Goal: Task Accomplishment & Management: Complete application form

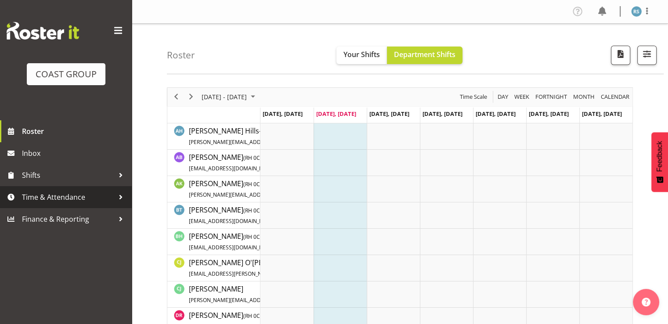
click at [77, 188] on link "Time & Attendance" at bounding box center [66, 197] width 132 height 22
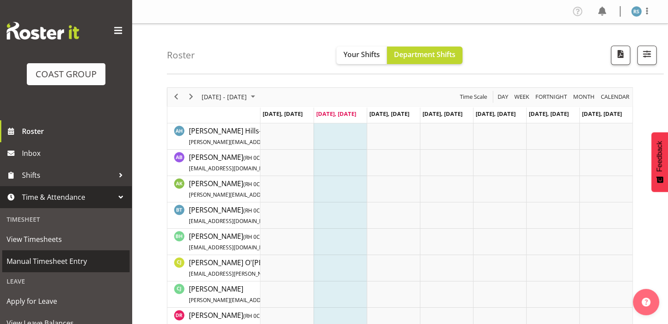
click at [61, 257] on span "Manual Timesheet Entry" at bounding box center [66, 261] width 119 height 13
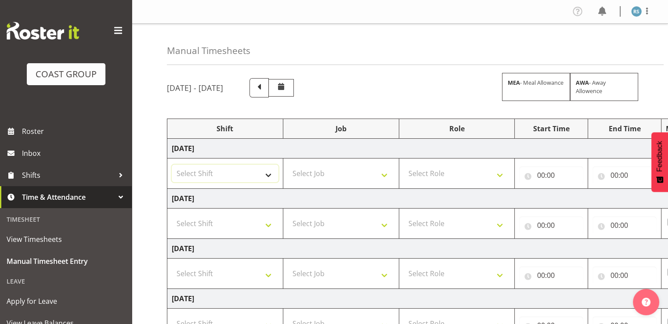
click at [260, 173] on select "Select Shift Break AHICE Break ATSNZ Break All Blacks casual Break Arts [PERSON…" at bounding box center [225, 174] width 107 height 18
select select "62216"
click at [172, 165] on select "Select Shift Break AHICE Break ATSNZ Break All Blacks casual Break Arts [PERSON…" at bounding box center [225, 174] width 107 height 18
click at [237, 218] on select "Select Shift Break AHICE Break ATSNZ Break All Blacks casual Break Arts [PERSON…" at bounding box center [225, 224] width 107 height 18
select select "62216"
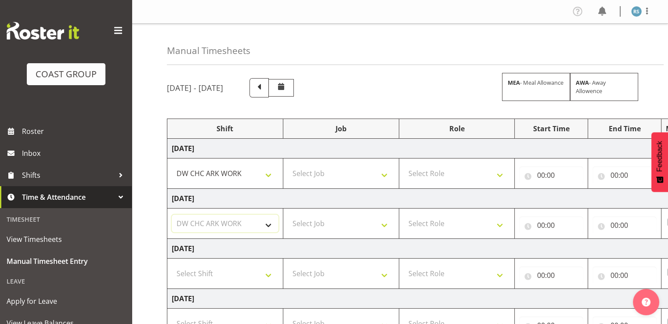
click at [172, 215] on select "Select Shift Break AHICE Break ATSNZ Break All Blacks casual Break Arts [PERSON…" at bounding box center [225, 224] width 107 height 18
click at [230, 272] on select "Select Shift Break AHICE Break ATSNZ Break All Blacks casual Break Arts [PERSON…" at bounding box center [225, 274] width 107 height 18
select select "62216"
click at [172, 265] on select "Select Shift Break AHICE Break ATSNZ Break All Blacks casual Break Arts [PERSON…" at bounding box center [225, 274] width 107 height 18
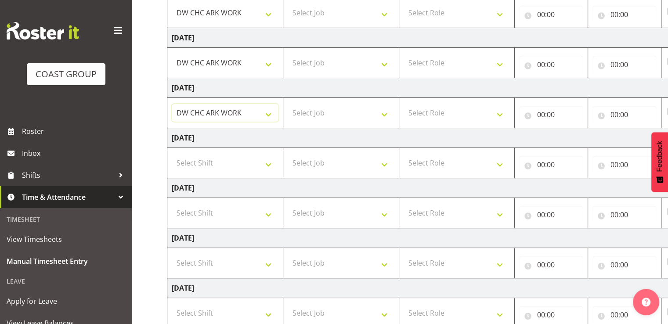
scroll to position [176, 0]
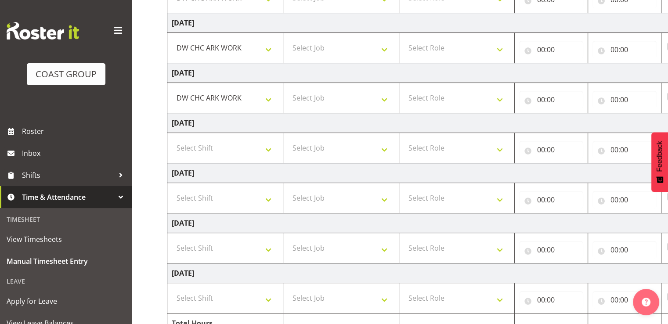
click at [241, 236] on td "Select Shift Break AHICE Break ATSNZ Break All Blacks casual Break Arts [PERSON…" at bounding box center [225, 248] width 116 height 30
click at [240, 248] on select "Select Shift Break AHICE Break ATSNZ Break All Blacks casual Break Arts [PERSON…" at bounding box center [225, 248] width 107 height 18
select select "62216"
click at [172, 239] on select "Select Shift Break AHICE Break ATSNZ Break All Blacks casual Break Arts [PERSON…" at bounding box center [225, 248] width 107 height 18
click at [248, 298] on select "Select Shift Break AHICE Break ATSNZ Break All Blacks casual Break Arts [PERSON…" at bounding box center [225, 298] width 107 height 18
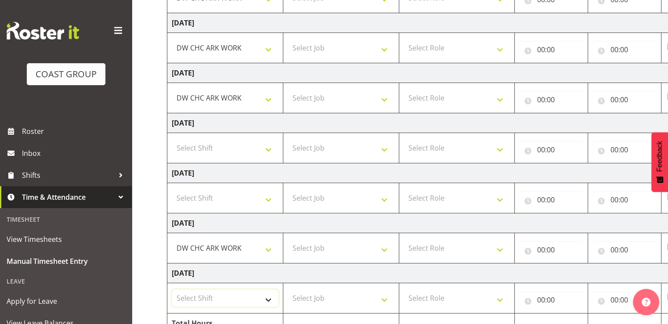
select select "62216"
click at [172, 289] on select "Select Shift Break AHICE Break ATSNZ Break All Blacks casual Break Arts [PERSON…" at bounding box center [225, 298] width 107 height 18
click at [328, 294] on select "Select Job 1 Carlton Events 1 [PERSON_NAME][GEOGRAPHIC_DATA] 1 [PERSON_NAME][GE…" at bounding box center [341, 298] width 107 height 18
select select "9476"
click at [288, 289] on select "Select Job 1 Carlton Events 1 [PERSON_NAME][GEOGRAPHIC_DATA] 1 [PERSON_NAME][GE…" at bounding box center [341, 298] width 107 height 18
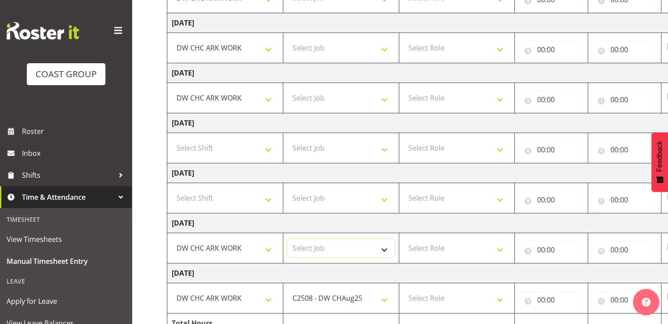
click at [337, 246] on select "Select Job 1 Carlton Events 1 [PERSON_NAME][GEOGRAPHIC_DATA] 1 [PERSON_NAME][GE…" at bounding box center [341, 248] width 107 height 18
select select "9476"
click at [288, 239] on select "Select Job 1 Carlton Events 1 [PERSON_NAME][GEOGRAPHIC_DATA] 1 [PERSON_NAME][GE…" at bounding box center [341, 248] width 107 height 18
click at [339, 99] on select "Select Job 1 Carlton Events 1 [PERSON_NAME][GEOGRAPHIC_DATA] 1 [PERSON_NAME][GE…" at bounding box center [341, 98] width 107 height 18
select select "9476"
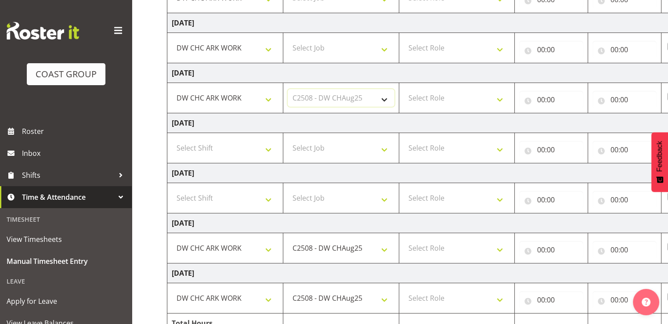
click at [288, 89] on select "Select Job 1 Carlton Events 1 [PERSON_NAME][GEOGRAPHIC_DATA] 1 [PERSON_NAME][GE…" at bounding box center [341, 98] width 107 height 18
click at [347, 51] on select "Select Job 1 Carlton Events 1 [PERSON_NAME][GEOGRAPHIC_DATA] 1 [PERSON_NAME][GE…" at bounding box center [341, 48] width 107 height 18
select select "9476"
click at [288, 39] on select "Select Job 1 Carlton Events 1 [PERSON_NAME][GEOGRAPHIC_DATA] 1 [PERSON_NAME][GE…" at bounding box center [341, 48] width 107 height 18
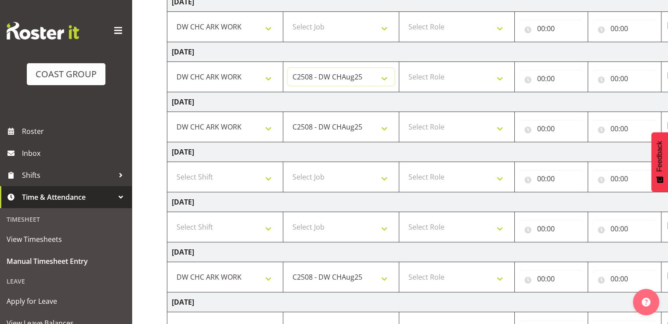
scroll to position [132, 0]
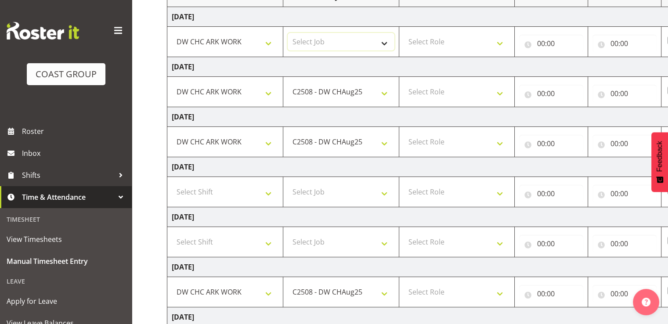
click at [348, 48] on select "Select Job 1 Carlton Events 1 [PERSON_NAME][GEOGRAPHIC_DATA] 1 [PERSON_NAME][GE…" at bounding box center [341, 42] width 107 height 18
select select "9476"
click at [288, 33] on select "Select Job 1 Carlton Events 1 [PERSON_NAME][GEOGRAPHIC_DATA] 1 [PERSON_NAME][GE…" at bounding box center [341, 42] width 107 height 18
click at [428, 45] on select "Select Role SIGNWRITER Signwriter EHS CHC OPS" at bounding box center [457, 42] width 107 height 18
select select "41"
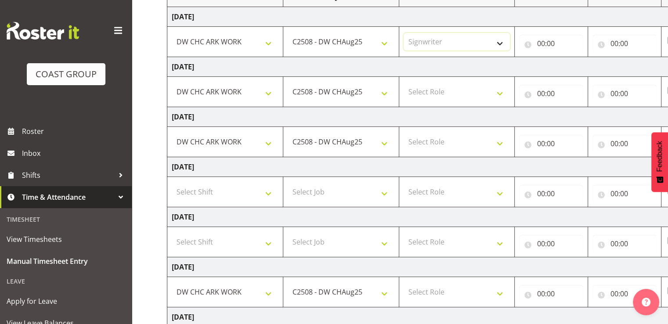
click at [404, 33] on select "Select Role SIGNWRITER Signwriter EHS CHC OPS" at bounding box center [457, 42] width 107 height 18
click at [432, 92] on select "Select Role SIGNWRITER Signwriter EHS CHC OPS" at bounding box center [457, 92] width 107 height 18
select select "41"
click at [404, 83] on select "Select Role SIGNWRITER Signwriter EHS CHC OPS" at bounding box center [457, 92] width 107 height 18
click at [436, 144] on select "Select Role SIGNWRITER Signwriter EHS CHC OPS" at bounding box center [457, 142] width 107 height 18
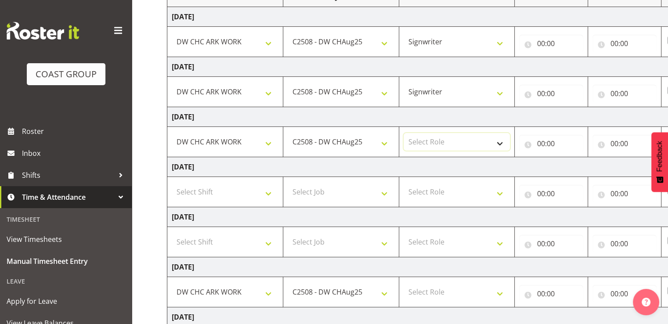
select select "41"
click at [404, 133] on select "Select Role SIGNWRITER Signwriter EHS CHC OPS" at bounding box center [457, 142] width 107 height 18
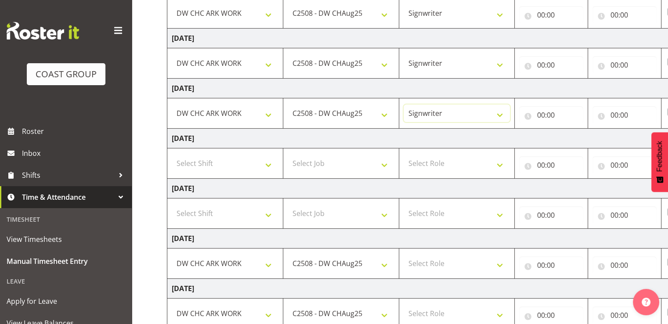
scroll to position [176, 0]
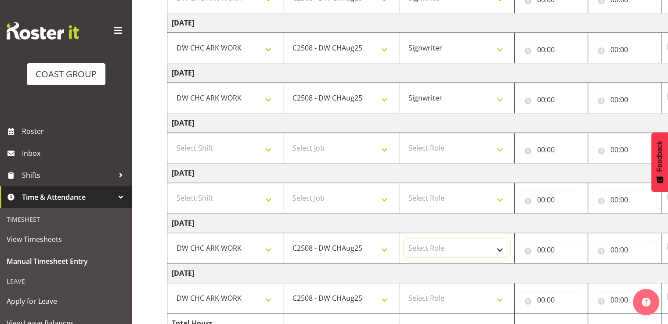
click at [430, 245] on select "Select Role SIGNWRITER Signwriter EHS CHC OPS" at bounding box center [457, 248] width 107 height 18
select select "41"
click at [404, 239] on select "Select Role SIGNWRITER Signwriter EHS CHC OPS" at bounding box center [457, 248] width 107 height 18
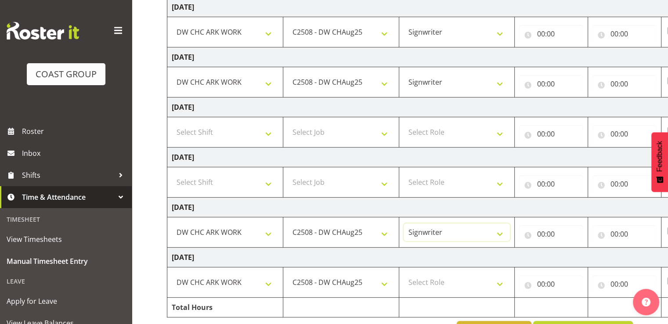
scroll to position [220, 0]
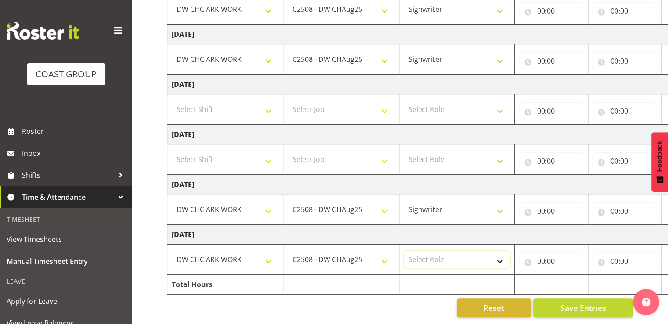
click at [439, 256] on select "Select Role SIGNWRITER Signwriter EHS CHC OPS" at bounding box center [457, 260] width 107 height 18
select select "41"
click at [404, 251] on select "Select Role SIGNWRITER Signwriter EHS CHC OPS" at bounding box center [457, 260] width 107 height 18
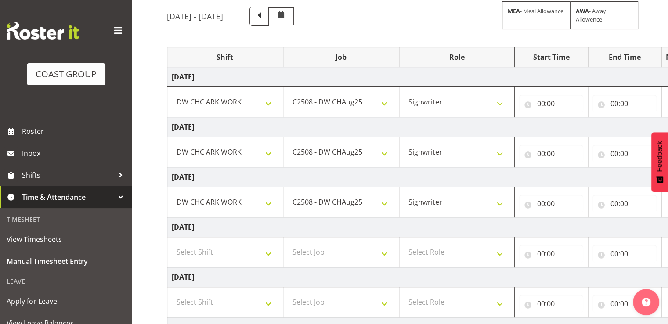
scroll to position [44, 0]
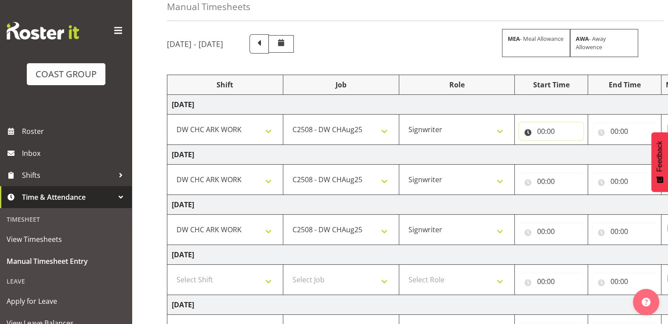
click at [543, 133] on input "00:00" at bounding box center [551, 132] width 64 height 18
click at [572, 155] on select "00 01 02 03 04 05 06 07 08 09 10 11 12 13 14 15 16 17 18 19 20 21 22 23" at bounding box center [579, 154] width 20 height 18
select select "8"
click at [569, 145] on select "00 01 02 03 04 05 06 07 08 09 10 11 12 13 14 15 16 17 18 19 20 21 22 23" at bounding box center [579, 154] width 20 height 18
type input "08:00"
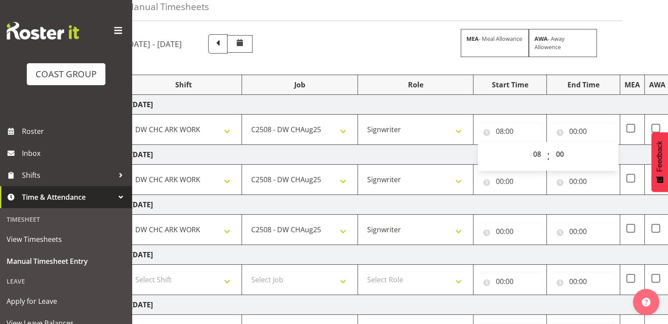
scroll to position [0, 43]
click at [581, 130] on input "00:00" at bounding box center [581, 132] width 64 height 18
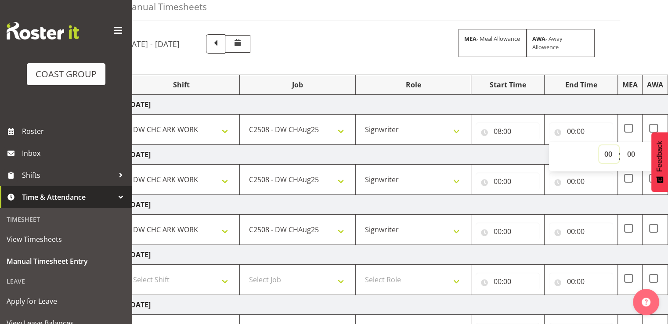
click at [602, 154] on select "00 01 02 03 04 05 06 07 08 09 10 11 12 13 14 15 16 17 18 19 20 21 22 23" at bounding box center [609, 154] width 20 height 18
select select "17"
click at [599, 145] on select "00 01 02 03 04 05 06 07 08 09 10 11 12 13 14 15 16 17 18 19 20 21 22 23" at bounding box center [609, 154] width 20 height 18
type input "17:00"
click at [629, 154] on select "00 01 02 03 04 05 06 07 08 09 10 11 12 13 14 15 16 17 18 19 20 21 22 23 24 25 2…" at bounding box center [632, 154] width 20 height 18
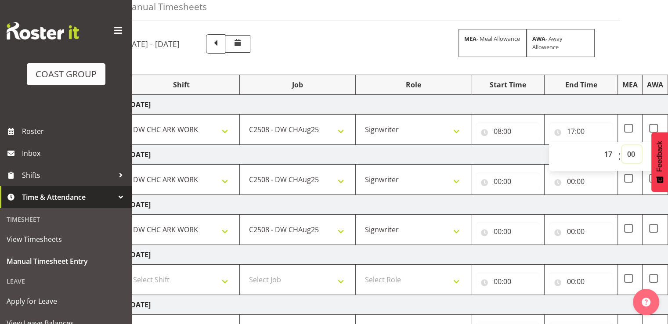
select select "30"
click at [622, 145] on select "00 01 02 03 04 05 06 07 08 09 10 11 12 13 14 15 16 17 18 19 20 21 22 23 24 25 2…" at bounding box center [632, 154] width 20 height 18
type input "17:30"
click at [521, 154] on td "[DATE]" at bounding box center [431, 155] width 614 height 20
click at [520, 181] on input "00:00" at bounding box center [508, 182] width 64 height 18
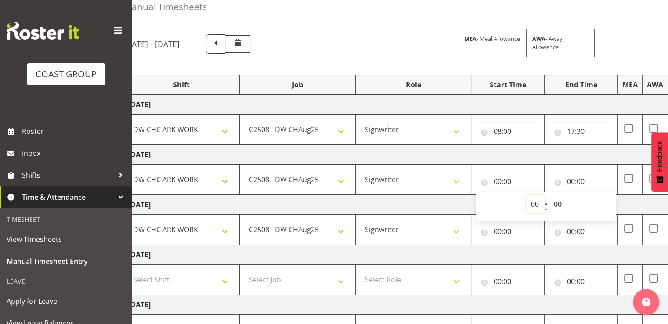
click at [543, 207] on select "00 01 02 03 04 05 06 07 08 09 10 11 12 13 14 15 16 17 18 19 20 21 22 23" at bounding box center [536, 204] width 20 height 18
select select "6"
click at [526, 195] on select "00 01 02 03 04 05 06 07 08 09 10 11 12 13 14 15 16 17 18 19 20 21 22 23" at bounding box center [536, 204] width 20 height 18
type input "06:00"
click at [556, 201] on select "00 01 02 03 04 05 06 07 08 09 10 11 12 13 14 15 16 17 18 19 20 21 22 23 24 25 2…" at bounding box center [558, 204] width 20 height 18
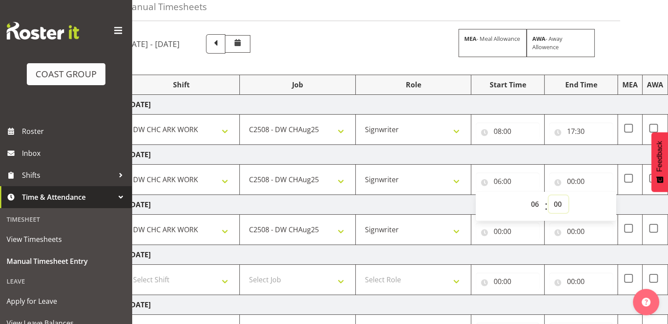
select select "30"
click at [548, 195] on select "00 01 02 03 04 05 06 07 08 09 10 11 12 13 14 15 16 17 18 19 20 21 22 23 24 25 2…" at bounding box center [558, 204] width 20 height 18
type input "06:30"
click at [582, 175] on input "00:00" at bounding box center [581, 182] width 64 height 18
click at [604, 206] on select "00 01 02 03 04 05 06 07 08 09 10 11 12 13 14 15 16 17 18 19 20 21 22 23" at bounding box center [609, 204] width 20 height 18
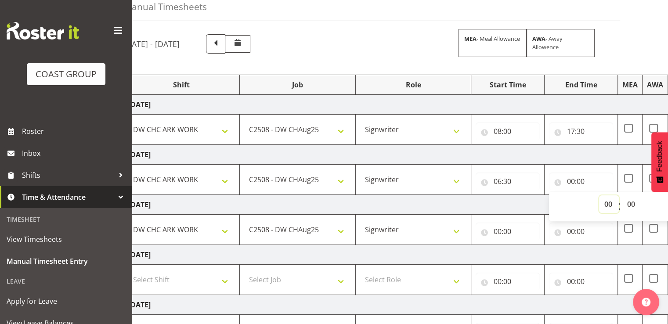
select select "15"
click at [599, 195] on select "00 01 02 03 04 05 06 07 08 09 10 11 12 13 14 15 16 17 18 19 20 21 22 23" at bounding box center [609, 204] width 20 height 18
type input "15:00"
click at [629, 203] on select "00 01 02 03 04 05 06 07 08 09 10 11 12 13 14 15 16 17 18 19 20 21 22 23 24 25 2…" at bounding box center [632, 204] width 20 height 18
select select "30"
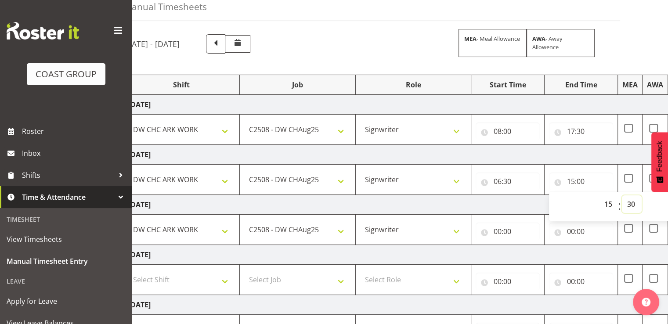
click at [622, 195] on select "00 01 02 03 04 05 06 07 08 09 10 11 12 13 14 15 16 17 18 19 20 21 22 23 24 25 2…" at bounding box center [632, 204] width 20 height 18
type input "15:30"
click at [611, 202] on select "00 01 02 03 04 05 06 07 08 09 10 11 12 13 14 15 16 17 18 19 20 21 22 23" at bounding box center [609, 204] width 20 height 18
select select "16"
click at [599, 195] on select "00 01 02 03 04 05 06 07 08 09 10 11 12 13 14 15 16 17 18 19 20 21 22 23" at bounding box center [609, 204] width 20 height 18
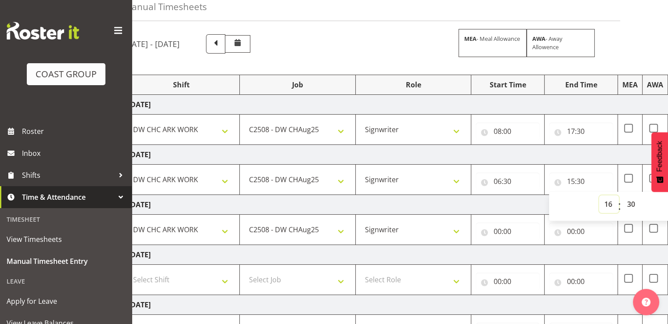
type input "16:30"
drag, startPoint x: 631, startPoint y: 204, endPoint x: 635, endPoint y: 200, distance: 5.9
click at [631, 204] on select "00 01 02 03 04 05 06 07 08 09 10 11 12 13 14 15 16 17 18 19 20 21 22 23 24 25 2…" at bounding box center [632, 204] width 20 height 18
select select "0"
click at [622, 195] on select "00 01 02 03 04 05 06 07 08 09 10 11 12 13 14 15 16 17 18 19 20 21 22 23 24 25 2…" at bounding box center [632, 204] width 20 height 18
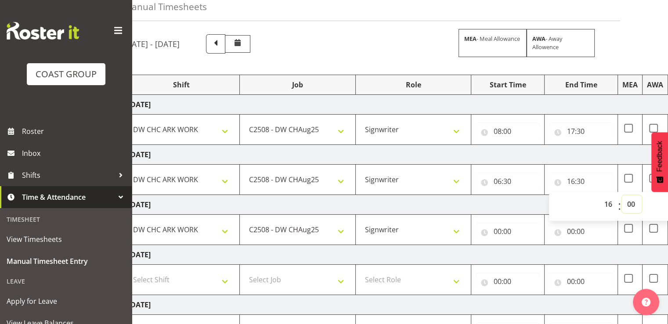
type input "16:00"
click at [606, 159] on td "[DATE]" at bounding box center [431, 155] width 614 height 20
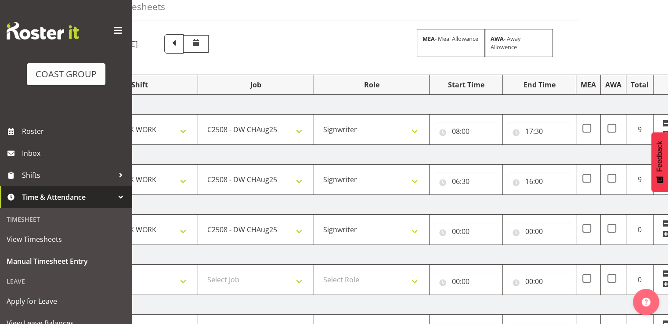
scroll to position [0, 93]
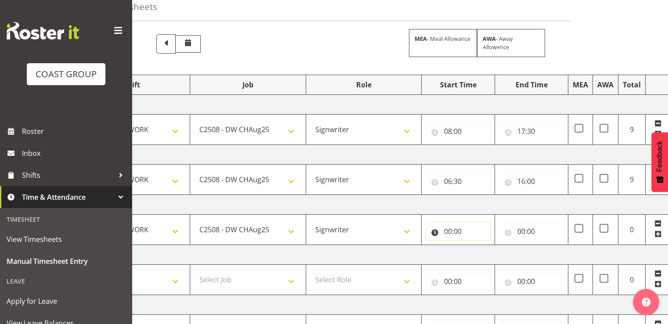
click at [469, 225] on input "00:00" at bounding box center [458, 232] width 64 height 18
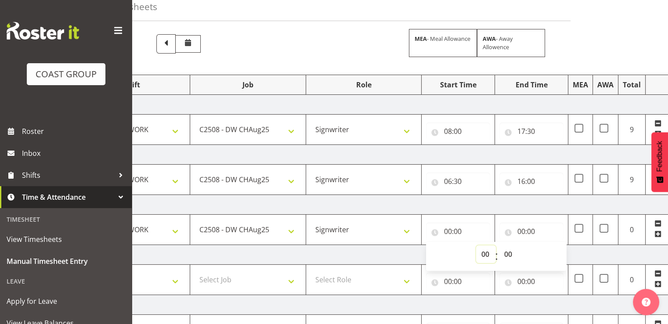
click at [485, 252] on select "00 01 02 03 04 05 06 07 08 09 10 11 12 13 14 15 16 17 18 19 20 21 22 23" at bounding box center [486, 254] width 20 height 18
select select "8"
click at [476, 245] on select "00 01 02 03 04 05 06 07 08 09 10 11 12 13 14 15 16 17 18 19 20 21 22 23" at bounding box center [486, 254] width 20 height 18
type input "08:00"
click at [536, 236] on input "00:00" at bounding box center [531, 232] width 64 height 18
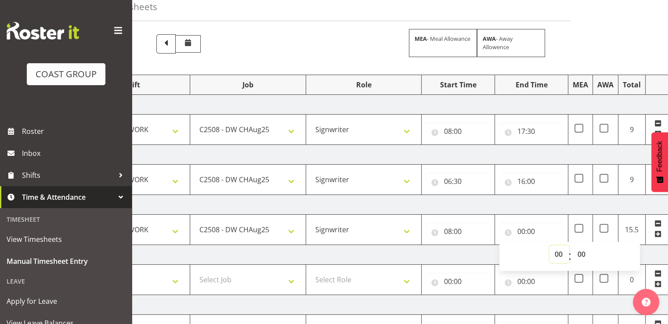
click at [560, 255] on select "00 01 02 03 04 05 06 07 08 09 10 11 12 13 14 15 16 17 18 19 20 21 22 23" at bounding box center [559, 254] width 20 height 18
select select "16"
click at [549, 245] on select "00 01 02 03 04 05 06 07 08 09 10 11 12 13 14 15 16 17 18 19 20 21 22 23" at bounding box center [559, 254] width 20 height 18
type input "16:00"
click at [586, 251] on select "00 01 02 03 04 05 06 07 08 09 10 11 12 13 14 15 16 17 18 19 20 21 22 23 24 25 2…" at bounding box center [582, 254] width 20 height 18
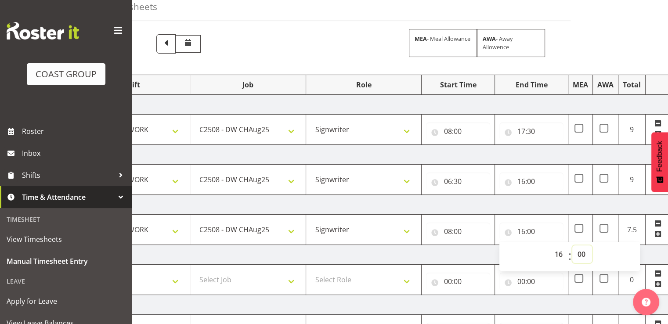
select select "30"
click at [572, 245] on select "00 01 02 03 04 05 06 07 08 09 10 11 12 13 14 15 16 17 18 19 20 21 22 23 24 25 2…" at bounding box center [582, 254] width 20 height 18
type input "16:30"
click at [573, 205] on td "[DATE]" at bounding box center [381, 205] width 614 height 20
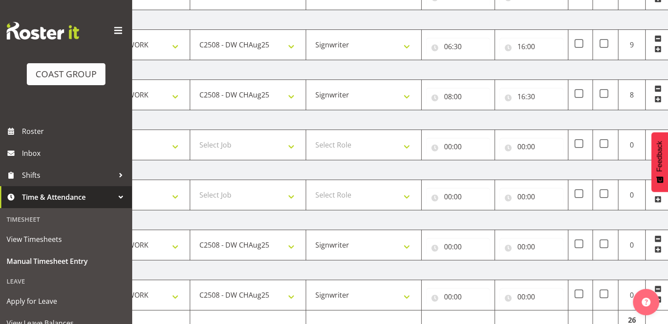
scroll to position [220, 0]
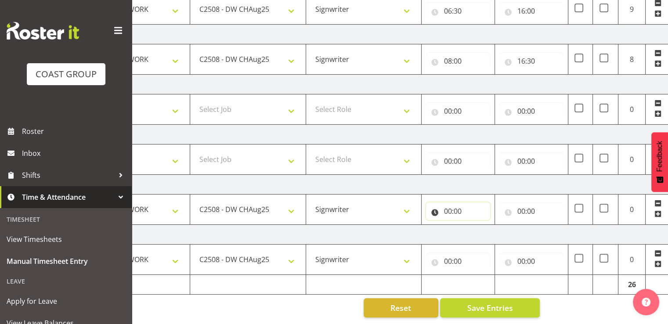
click at [465, 203] on input "00:00" at bounding box center [458, 211] width 64 height 18
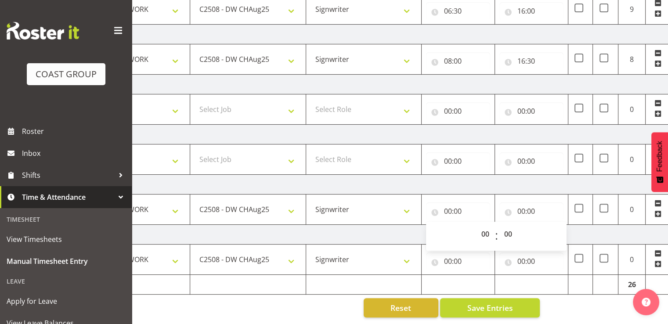
click at [475, 225] on div "00 01 02 03 04 05 06 07 08 09 10 11 12 13 14 15 16 17 18 19 20 21 22 23" at bounding box center [485, 236] width 20 height 22
click at [492, 231] on select "00 01 02 03 04 05 06 07 08 09 10 11 12 13 14 15 16 17 18 19 20 21 22 23" at bounding box center [486, 234] width 20 height 18
select select "7"
click at [476, 225] on select "00 01 02 03 04 05 06 07 08 09 10 11 12 13 14 15 16 17 18 19 20 21 22 23" at bounding box center [486, 234] width 20 height 18
type input "07:00"
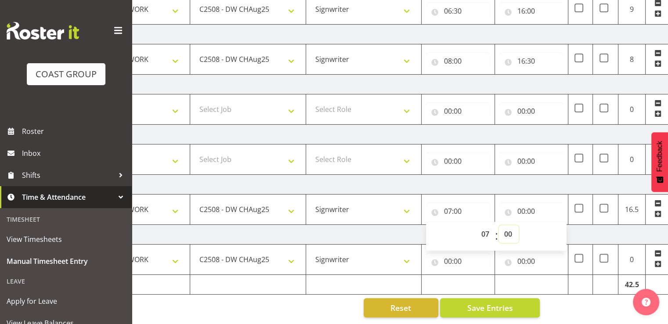
click at [504, 227] on select "00 01 02 03 04 05 06 07 08 09 10 11 12 13 14 15 16 17 18 19 20 21 22 23 24 25 2…" at bounding box center [509, 234] width 20 height 18
select select "30"
click at [499, 225] on select "00 01 02 03 04 05 06 07 08 09 10 11 12 13 14 15 16 17 18 19 20 21 22 23 24 25 2…" at bounding box center [509, 234] width 20 height 18
type input "07:30"
click at [520, 205] on input "00:00" at bounding box center [531, 211] width 64 height 18
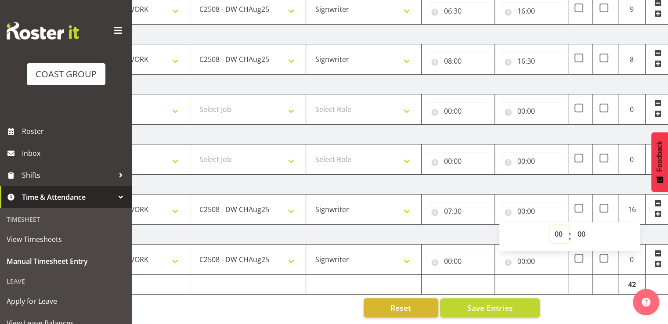
click at [555, 225] on select "00 01 02 03 04 05 06 07 08 09 10 11 12 13 14 15 16 17 18 19 20 21 22 23" at bounding box center [559, 234] width 20 height 18
select select "17"
click at [549, 225] on select "00 01 02 03 04 05 06 07 08 09 10 11 12 13 14 15 16 17 18 19 20 21 22 23" at bounding box center [559, 234] width 20 height 18
type input "17:00"
click at [580, 226] on select "00 01 02 03 04 05 06 07 08 09 10 11 12 13 14 15 16 17 18 19 20 21 22 23 24 25 2…" at bounding box center [582, 234] width 20 height 18
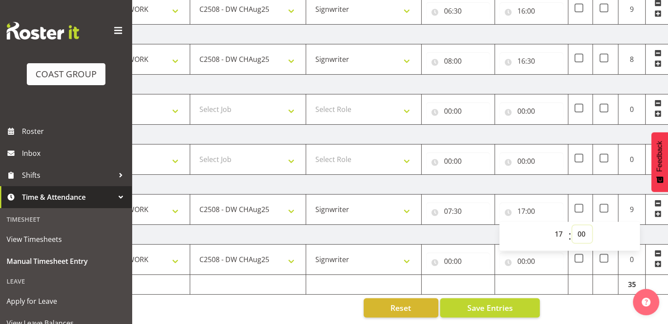
select select "30"
click at [572, 225] on select "00 01 02 03 04 05 06 07 08 09 10 11 12 13 14 15 16 17 18 19 20 21 22 23 24 25 2…" at bounding box center [582, 234] width 20 height 18
type input "17:30"
click at [460, 252] on input "00:00" at bounding box center [458, 261] width 64 height 18
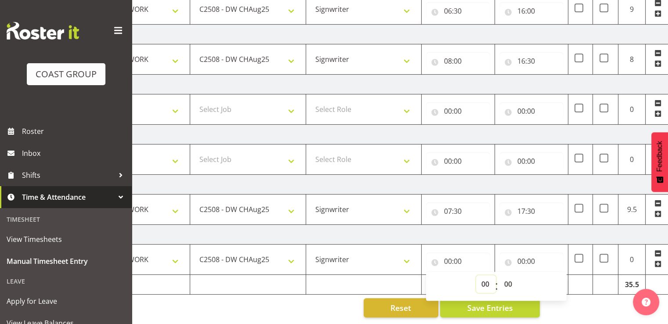
click at [483, 278] on select "00 01 02 03 04 05 06 07 08 09 10 11 12 13 14 15 16 17 18 19 20 21 22 23" at bounding box center [486, 284] width 20 height 18
select select "7"
click at [476, 275] on select "00 01 02 03 04 05 06 07 08 09 10 11 12 13 14 15 16 17 18 19 20 21 22 23" at bounding box center [486, 284] width 20 height 18
type input "07:00"
click at [506, 278] on select "00 01 02 03 04 05 06 07 08 09 10 11 12 13 14 15 16 17 18 19 20 21 22 23 24 25 2…" at bounding box center [509, 284] width 20 height 18
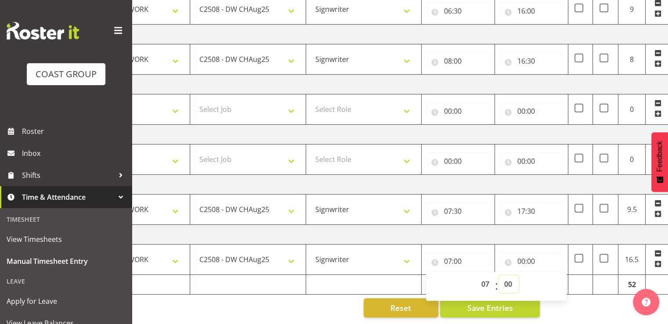
select select "30"
click at [499, 275] on select "00 01 02 03 04 05 06 07 08 09 10 11 12 13 14 15 16 17 18 19 20 21 22 23 24 25 2…" at bounding box center [509, 284] width 20 height 18
type input "07:30"
click at [536, 252] on input "00:00" at bounding box center [531, 261] width 64 height 18
click at [554, 280] on select "00 01 02 03 04 05 06 07 08 09 10 11 12 13 14 15 16 17 18 19 20 21 22 23" at bounding box center [559, 284] width 20 height 18
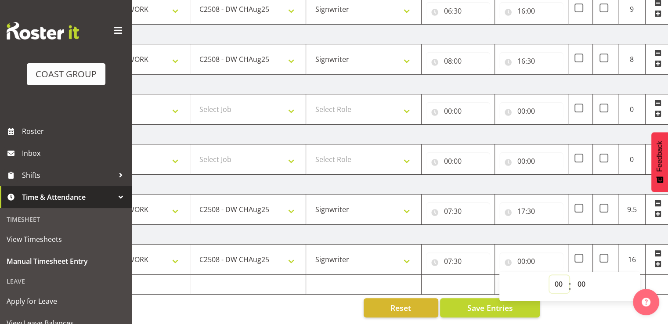
select select "17"
click at [549, 275] on select "00 01 02 03 04 05 06 07 08 09 10 11 12 13 14 15 16 17 18 19 20 21 22 23" at bounding box center [559, 284] width 20 height 18
type input "17:00"
click at [582, 276] on select "00 01 02 03 04 05 06 07 08 09 10 11 12 13 14 15 16 17 18 19 20 21 22 23 24 25 2…" at bounding box center [582, 284] width 20 height 18
select select "30"
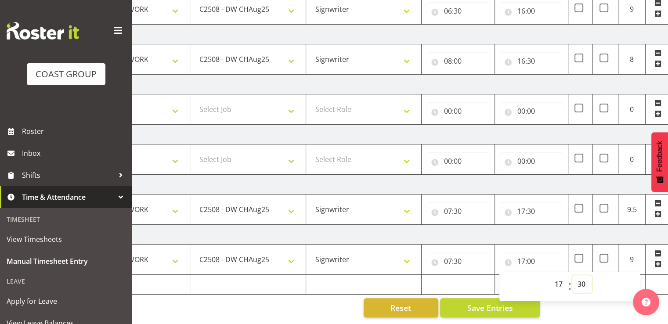
click at [572, 275] on select "00 01 02 03 04 05 06 07 08 09 10 11 12 13 14 15 16 17 18 19 20 21 22 23 24 25 2…" at bounding box center [582, 284] width 20 height 18
type input "17:30"
click at [587, 227] on td "[DATE]" at bounding box center [381, 235] width 614 height 20
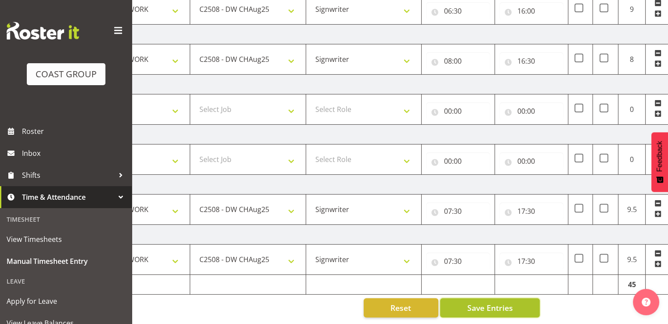
click at [519, 299] on button "Save Entries" at bounding box center [490, 307] width 100 height 19
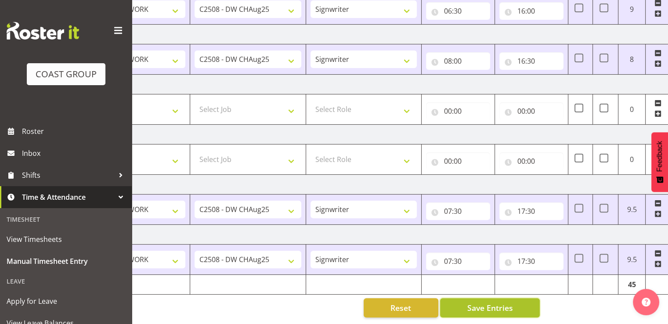
click at [501, 302] on span "Save Entries" at bounding box center [490, 307] width 46 height 11
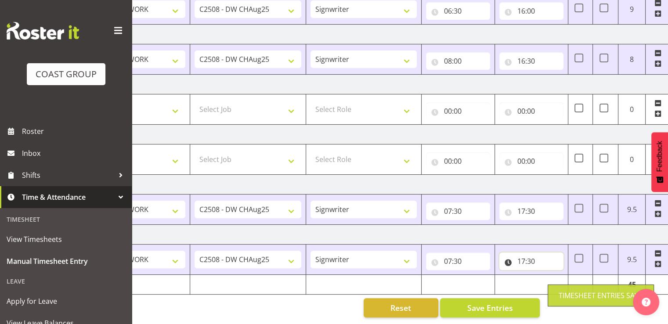
click at [532, 259] on input "17:30" at bounding box center [531, 261] width 64 height 18
click at [553, 275] on select "00 01 02 03 04 05 06 07 08 09 10 11 12 13 14 15 16 17 18 19 20 21 22 23" at bounding box center [559, 284] width 20 height 18
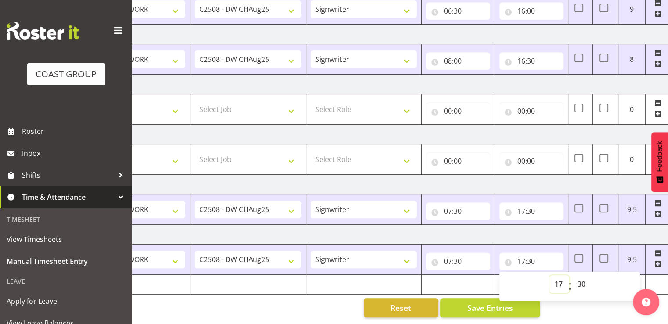
select select "18"
click at [549, 275] on select "00 01 02 03 04 05 06 07 08 09 10 11 12 13 14 15 16 17 18 19 20 21 22 23" at bounding box center [559, 284] width 20 height 18
type input "18:30"
click at [475, 254] on input "07:30" at bounding box center [458, 261] width 64 height 18
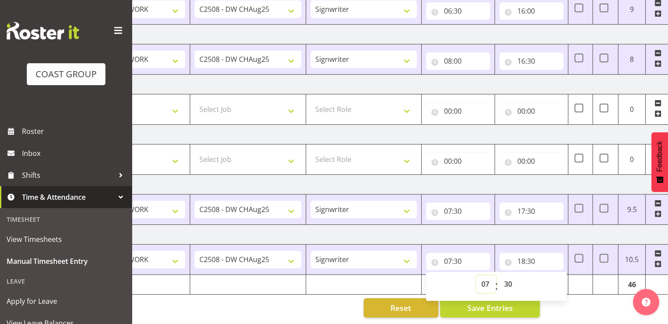
click at [487, 275] on select "00 01 02 03 04 05 06 07 08 09 10 11 12 13 14 15 16 17 18 19 20 21 22 23" at bounding box center [486, 284] width 20 height 18
select select "6"
click at [476, 275] on select "00 01 02 03 04 05 06 07 08 09 10 11 12 13 14 15 16 17 18 19 20 21 22 23" at bounding box center [486, 284] width 20 height 18
type input "06:30"
click at [464, 202] on input "07:30" at bounding box center [458, 211] width 64 height 18
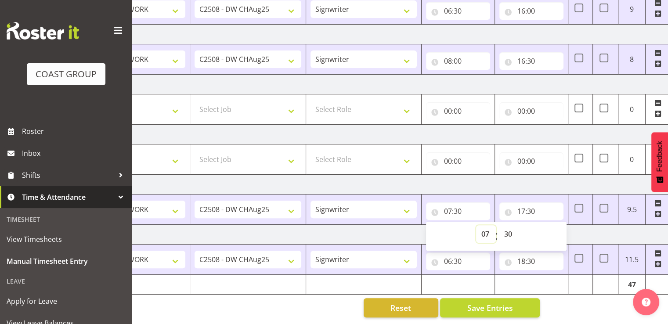
click at [477, 227] on select "00 01 02 03 04 05 06 07 08 09 10 11 12 13 14 15 16 17 18 19 20 21 22 23" at bounding box center [486, 234] width 20 height 18
select select "6"
click at [476, 225] on select "00 01 02 03 04 05 06 07 08 09 10 11 12 13 14 15 16 17 18 19 20 21 22 23" at bounding box center [486, 234] width 20 height 18
type input "06:30"
click at [531, 203] on input "17:30" at bounding box center [531, 211] width 64 height 18
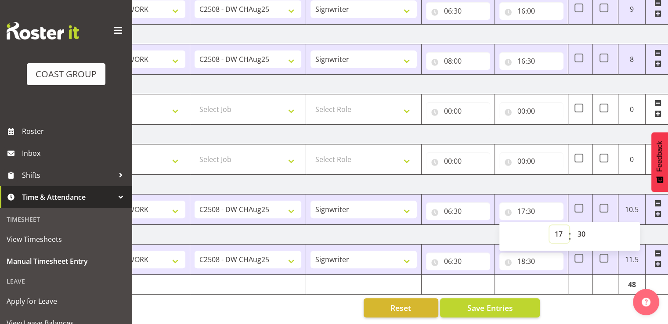
click at [558, 226] on select "00 01 02 03 04 05 06 07 08 09 10 11 12 13 14 15 16 17 18 19 20 21 22 23" at bounding box center [559, 234] width 20 height 18
select select "18"
click at [549, 225] on select "00 01 02 03 04 05 06 07 08 09 10 11 12 13 14 15 16 17 18 19 20 21 22 23" at bounding box center [559, 234] width 20 height 18
type input "18:30"
click at [548, 175] on td "[DATE]" at bounding box center [381, 185] width 614 height 20
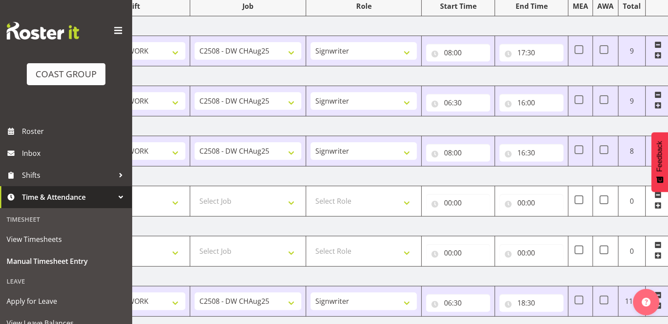
scroll to position [88, 0]
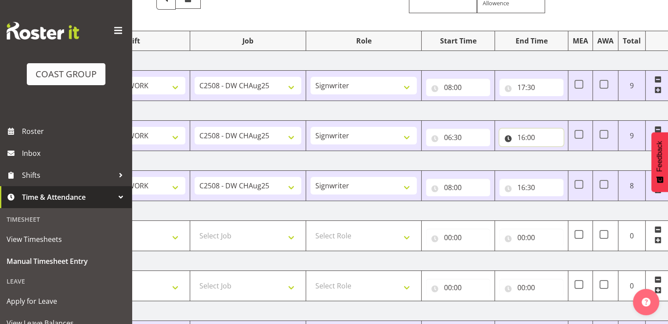
click at [533, 137] on input "16:00" at bounding box center [531, 138] width 64 height 18
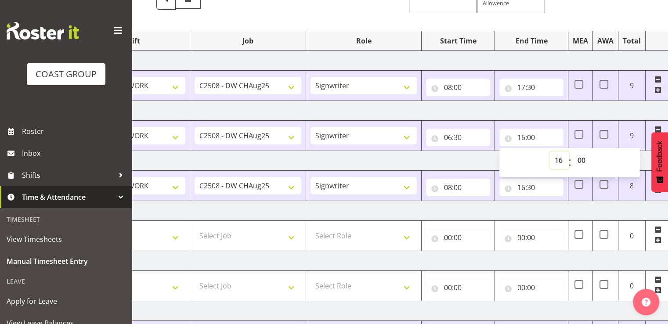
click at [559, 160] on select "00 01 02 03 04 05 06 07 08 09 10 11 12 13 14 15 16 17 18 19 20 21 22 23" at bounding box center [559, 160] width 20 height 18
select select "17"
click at [549, 151] on select "00 01 02 03 04 05 06 07 08 09 10 11 12 13 14 15 16 17 18 19 20 21 22 23" at bounding box center [559, 160] width 20 height 18
type input "17:00"
click at [455, 137] on input "06:30" at bounding box center [458, 138] width 64 height 18
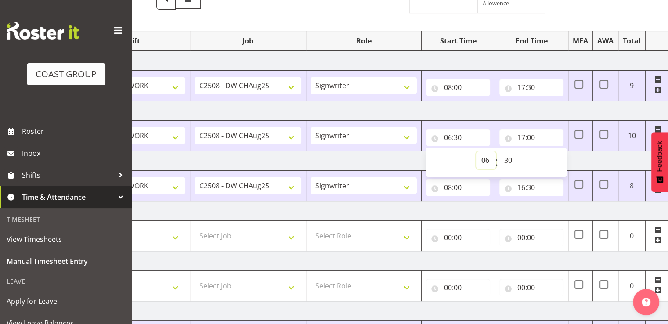
click at [483, 155] on select "00 01 02 03 04 05 06 07 08 09 10 11 12 13 14 15 16 17 18 19 20 21 22 23" at bounding box center [486, 160] width 20 height 18
select select "5"
click at [476, 151] on select "00 01 02 03 04 05 06 07 08 09 10 11 12 13 14 15 16 17 18 19 20 21 22 23" at bounding box center [486, 160] width 20 height 18
type input "05:30"
click at [479, 89] on input "08:00" at bounding box center [458, 88] width 64 height 18
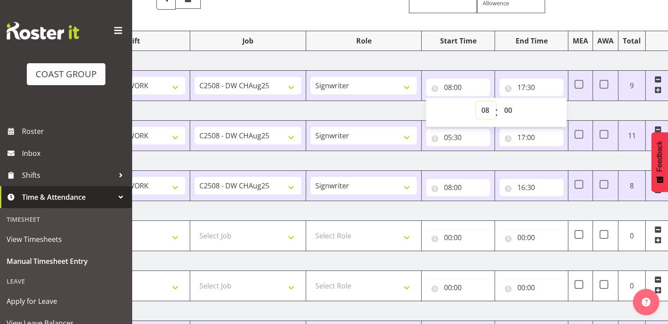
click at [488, 108] on select "00 01 02 03 04 05 06 07 08 09 10 11 12 13 14 15 16 17 18 19 20 21 22 23" at bounding box center [486, 110] width 20 height 18
select select "7"
click at [476, 101] on select "00 01 02 03 04 05 06 07 08 09 10 11 12 13 14 15 16 17 18 19 20 21 22 23" at bounding box center [486, 110] width 20 height 18
type input "07:00"
click at [534, 88] on input "17:30" at bounding box center [531, 88] width 64 height 18
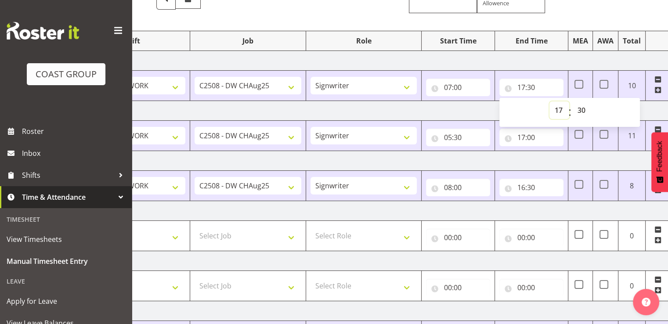
click at [558, 106] on select "00 01 02 03 04 05 06 07 08 09 10 11 12 13 14 15 16 17 18 19 20 21 22 23" at bounding box center [559, 110] width 20 height 18
select select "18"
click at [549, 101] on select "00 01 02 03 04 05 06 07 08 09 10 11 12 13 14 15 16 17 18 19 20 21 22 23" at bounding box center [559, 110] width 20 height 18
type input "18:30"
click at [503, 159] on td "[DATE]" at bounding box center [381, 161] width 614 height 20
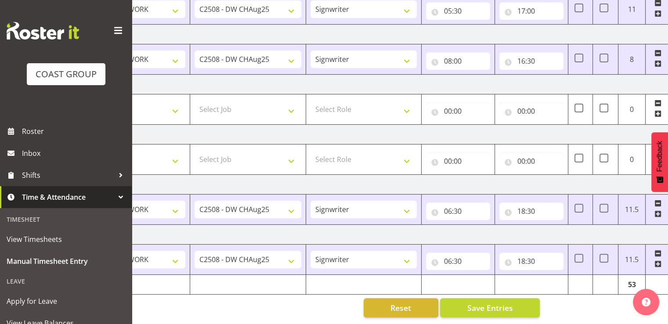
scroll to position [220, 0]
click at [493, 302] on span "Save Entries" at bounding box center [490, 307] width 46 height 11
click at [493, 83] on td "[DATE]" at bounding box center [381, 85] width 614 height 20
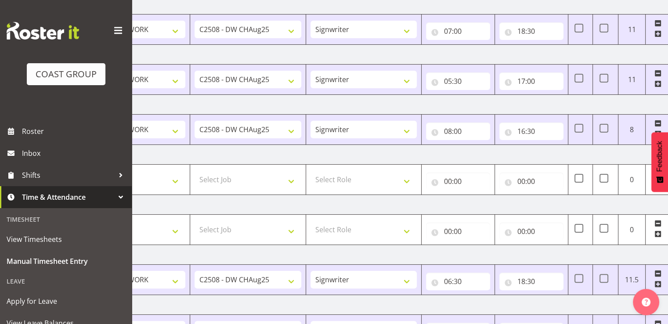
scroll to position [132, 0]
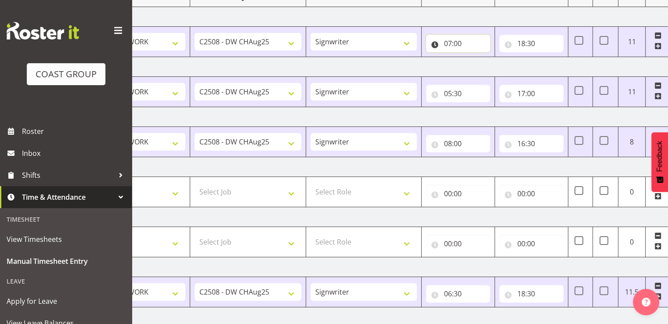
click at [477, 46] on input "07:00" at bounding box center [458, 44] width 64 height 18
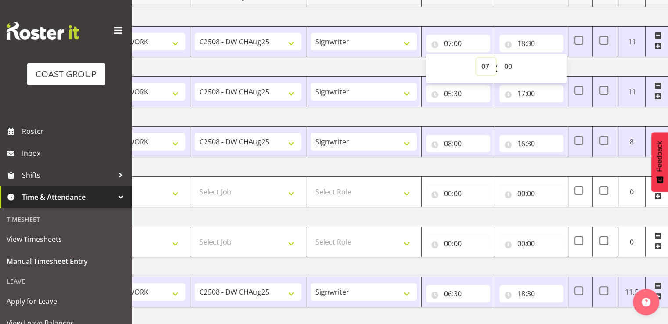
click at [485, 65] on select "00 01 02 03 04 05 06 07 08 09 10 11 12 13 14 15 16 17 18 19 20 21 22 23" at bounding box center [486, 67] width 20 height 18
select select "6"
click at [476, 58] on select "00 01 02 03 04 05 06 07 08 09 10 11 12 13 14 15 16 17 18 19 20 21 22 23" at bounding box center [486, 67] width 20 height 18
type input "06:00"
click at [508, 68] on select "00 01 02 03 04 05 06 07 08 09 10 11 12 13 14 15 16 17 18 19 20 21 22 23 24 25 2…" at bounding box center [509, 67] width 20 height 18
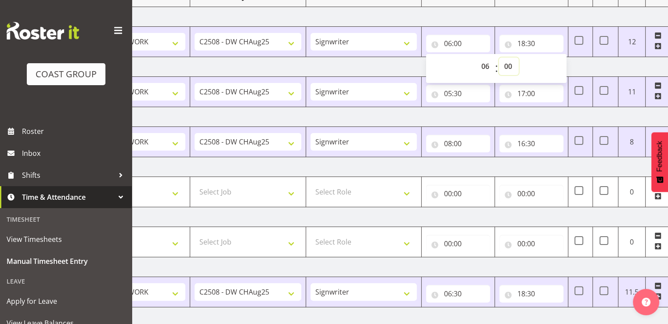
select select "30"
click at [499, 58] on select "00 01 02 03 04 05 06 07 08 09 10 11 12 13 14 15 16 17 18 19 20 21 22 23 24 25 2…" at bounding box center [509, 67] width 20 height 18
type input "06:30"
click at [578, 67] on td "[DATE]" at bounding box center [381, 67] width 614 height 20
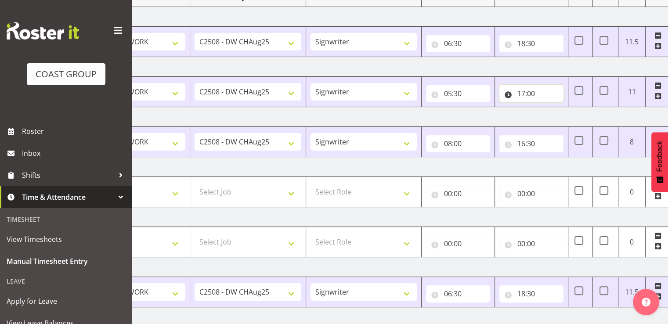
click at [530, 92] on input "17:00" at bounding box center [531, 94] width 64 height 18
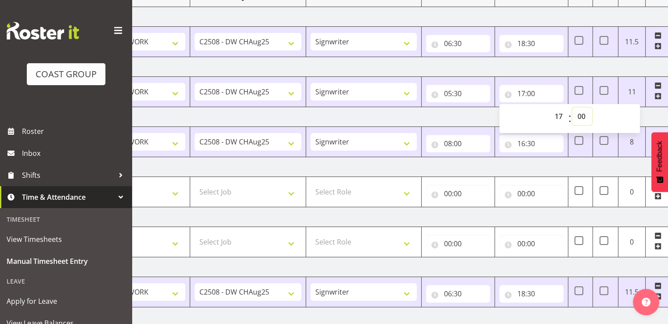
click at [583, 114] on select "00 01 02 03 04 05 06 07 08 09 10 11 12 13 14 15 16 17 18 19 20 21 22 23 24 25 2…" at bounding box center [582, 117] width 20 height 18
select select "30"
click at [572, 108] on select "00 01 02 03 04 05 06 07 08 09 10 11 12 13 14 15 16 17 18 19 20 21 22 23 24 25 2…" at bounding box center [582, 117] width 20 height 18
type input "17:30"
click at [490, 113] on td "[DATE]" at bounding box center [381, 117] width 614 height 20
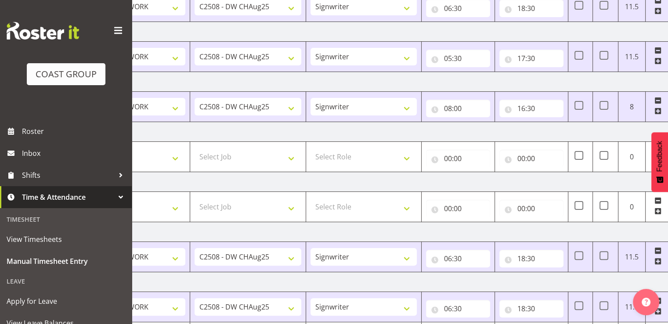
scroll to position [220, 0]
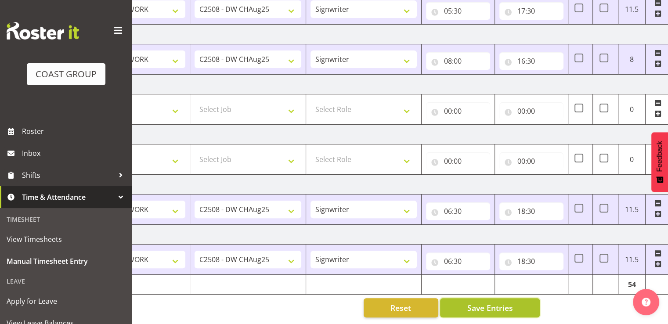
click at [499, 307] on button "Save Entries" at bounding box center [490, 307] width 100 height 19
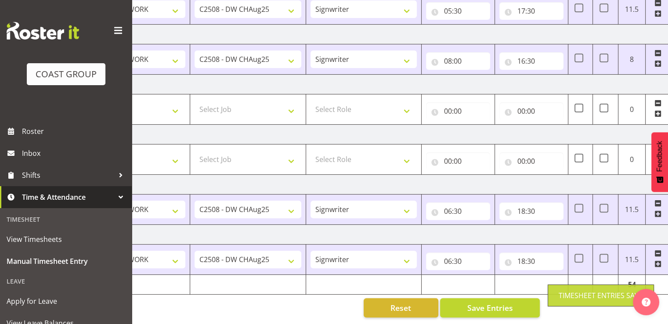
click at [518, 175] on td "[DATE]" at bounding box center [381, 185] width 614 height 20
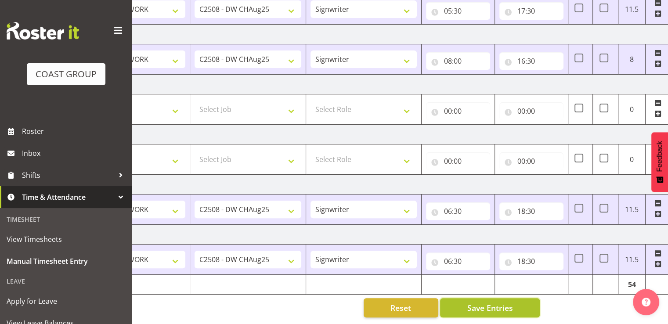
click at [499, 298] on button "Save Entries" at bounding box center [490, 307] width 100 height 19
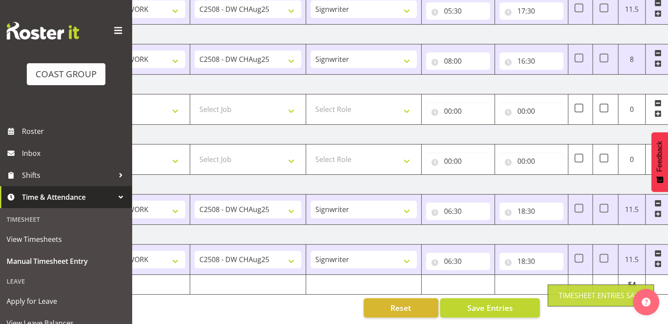
click at [498, 134] on td "[DATE]" at bounding box center [381, 135] width 614 height 20
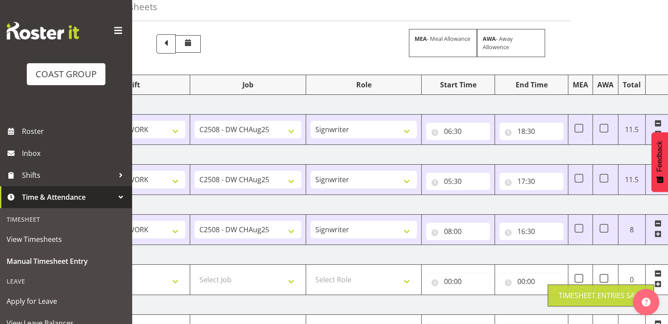
scroll to position [0, 0]
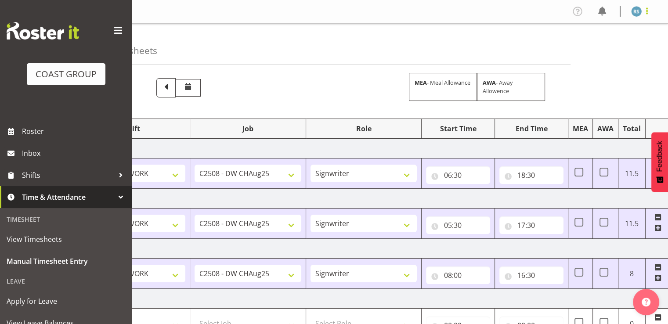
click at [645, 12] on span at bounding box center [647, 11] width 11 height 11
click at [616, 46] on link "Log Out" at bounding box center [610, 46] width 84 height 16
